Goal: Navigation & Orientation: Go to known website

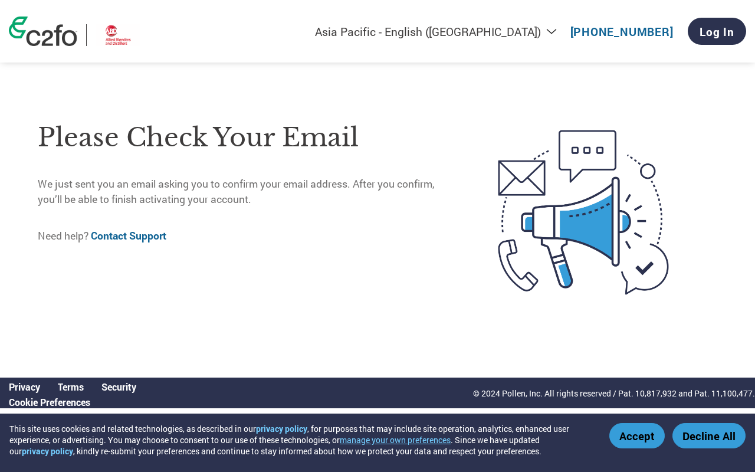
select select "en-IN"
